Goal: Transaction & Acquisition: Purchase product/service

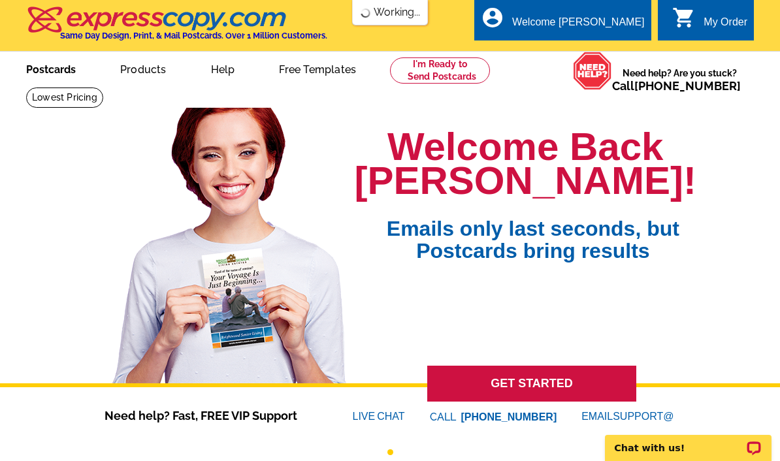
click at [48, 69] on link "Postcards" at bounding box center [50, 68] width 91 height 31
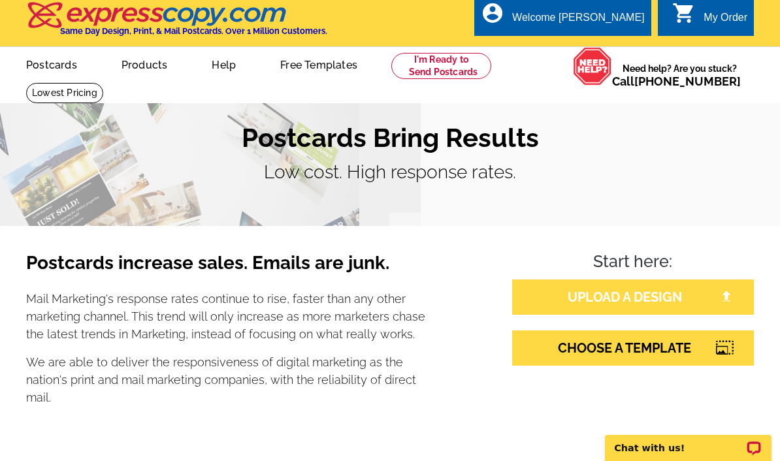
click at [631, 297] on link "UPLOAD A DESIGN" at bounding box center [633, 297] width 242 height 35
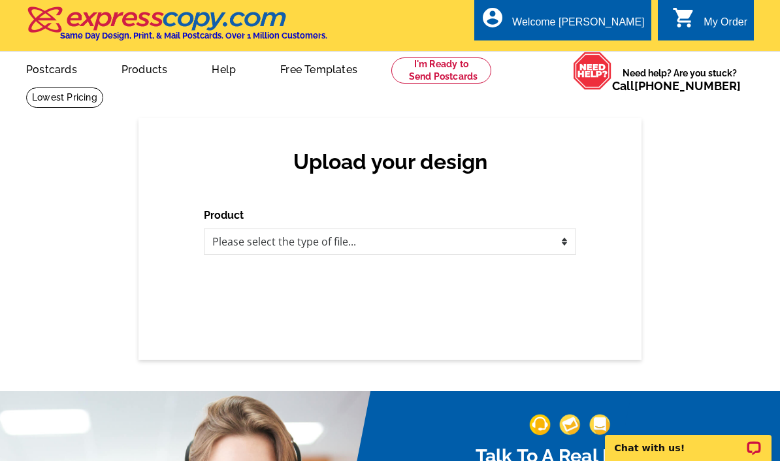
select select "3"
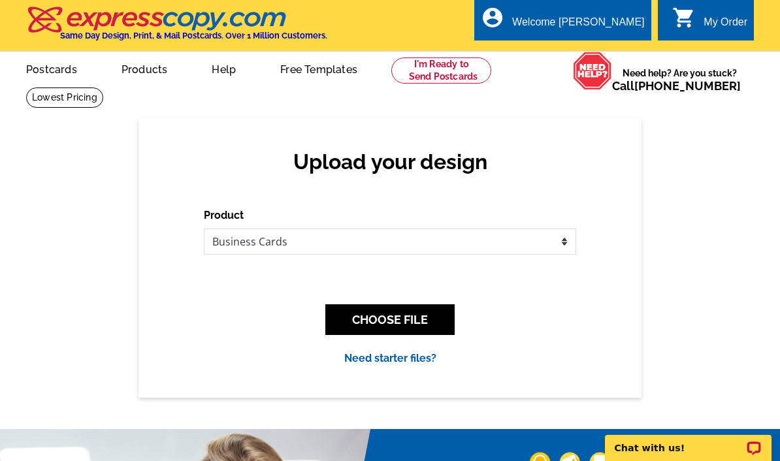
click at [412, 357] on link "Need starter files?" at bounding box center [390, 358] width 92 height 12
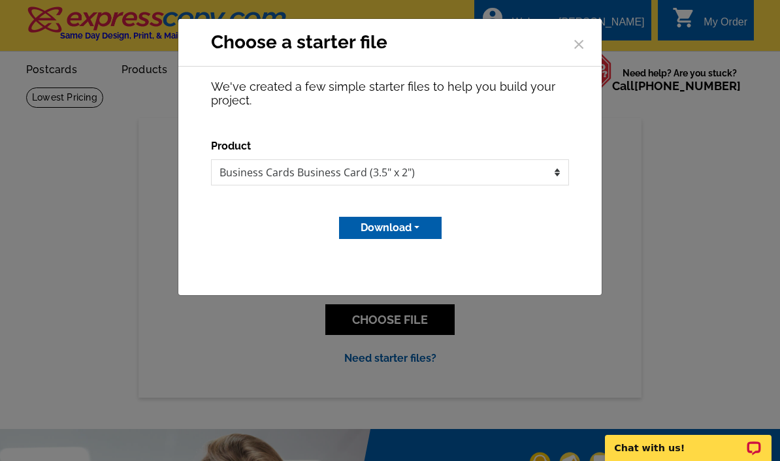
click at [426, 228] on button "Download" at bounding box center [390, 228] width 103 height 22
click at [403, 272] on link "Adobe PDF file" at bounding box center [389, 274] width 103 height 19
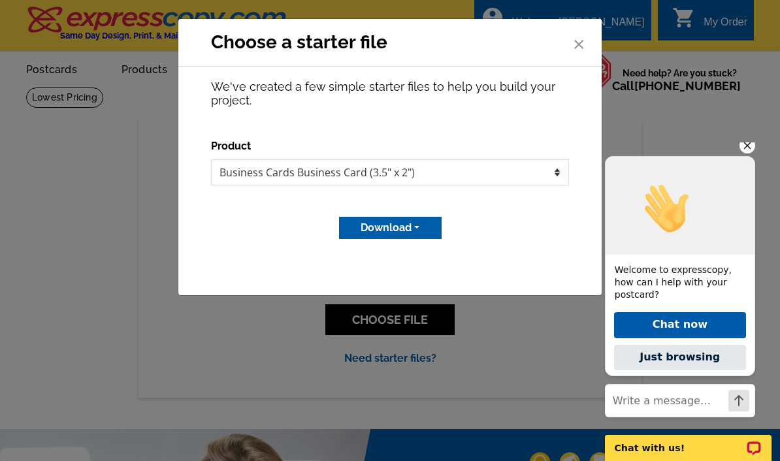
click at [580, 37] on span "×" at bounding box center [578, 42] width 13 height 35
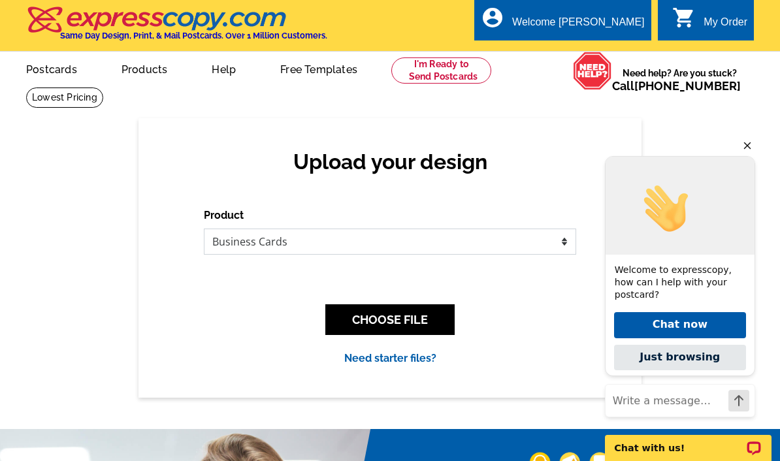
click at [567, 236] on select "Please select the type of file... Postcards Business Cards Letters and flyers G…" at bounding box center [390, 242] width 373 height 26
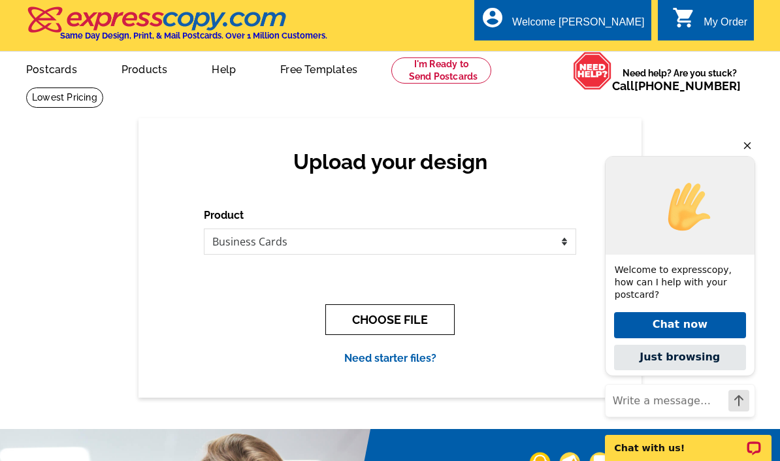
click at [420, 318] on button "CHOOSE FILE" at bounding box center [389, 320] width 129 height 31
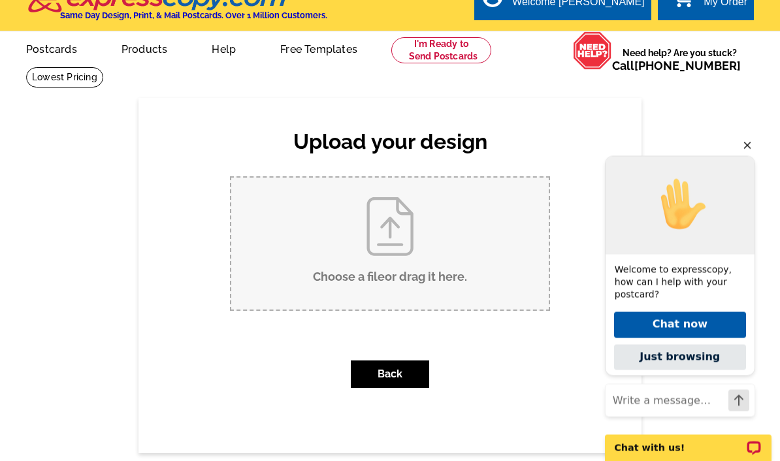
scroll to position [74, 0]
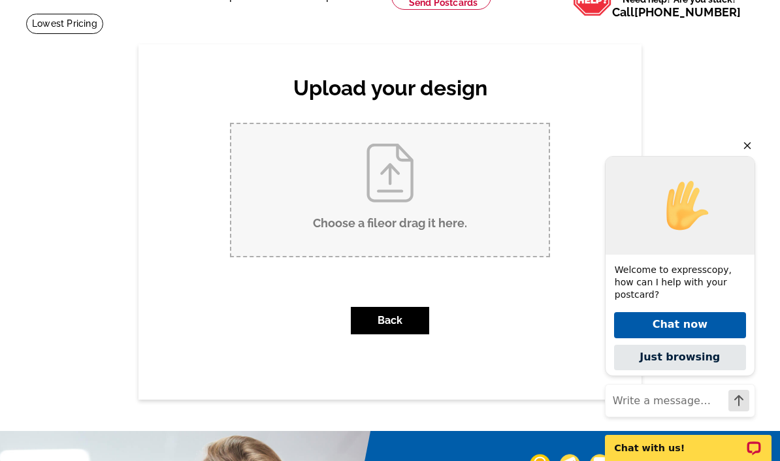
click at [406, 208] on input "Choose a file or drag it here ." at bounding box center [390, 190] width 318 height 132
type input "C:\fakepath\Venmo card.pdf"
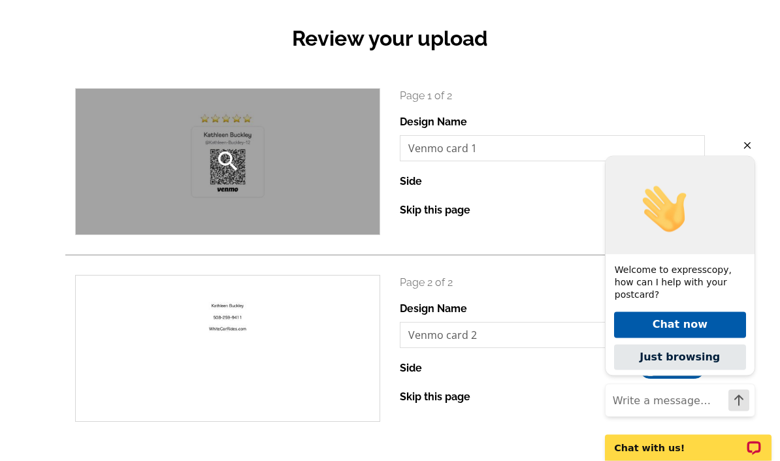
scroll to position [127, 0]
click at [232, 151] on icon "search" at bounding box center [228, 161] width 26 height 26
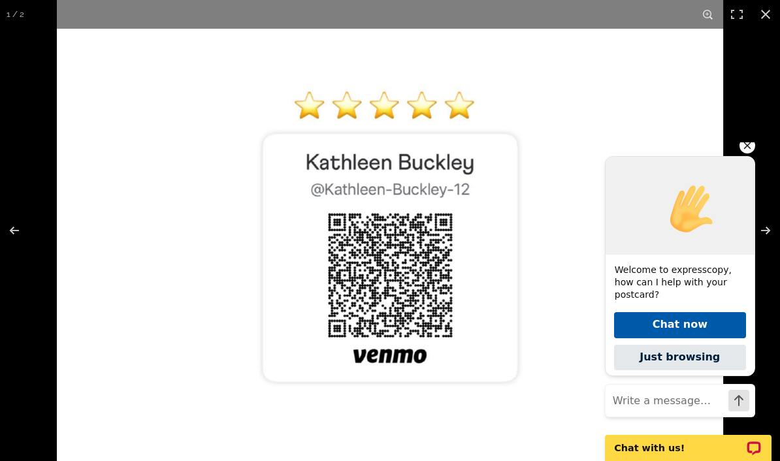
click at [398, 256] on img at bounding box center [390, 257] width 667 height 515
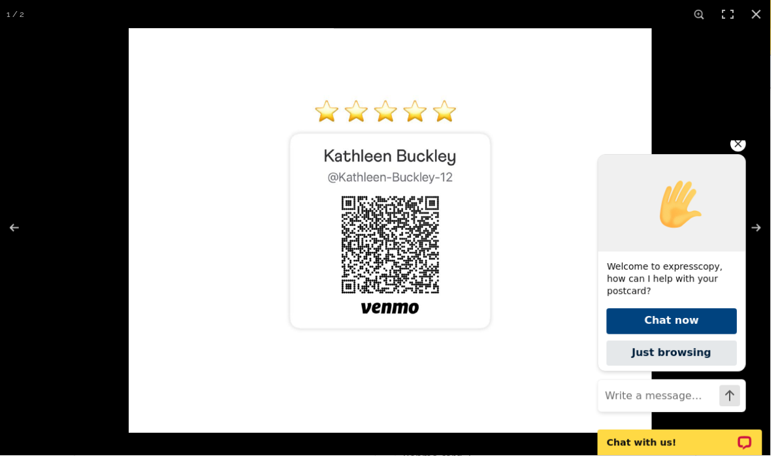
click at [680, 326] on button "Chat now" at bounding box center [672, 322] width 132 height 25
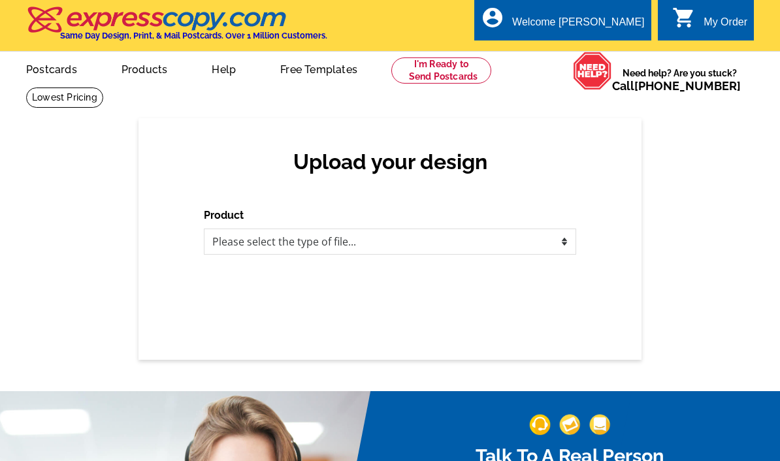
scroll to position [74, 0]
